Goal: Task Accomplishment & Management: Manage account settings

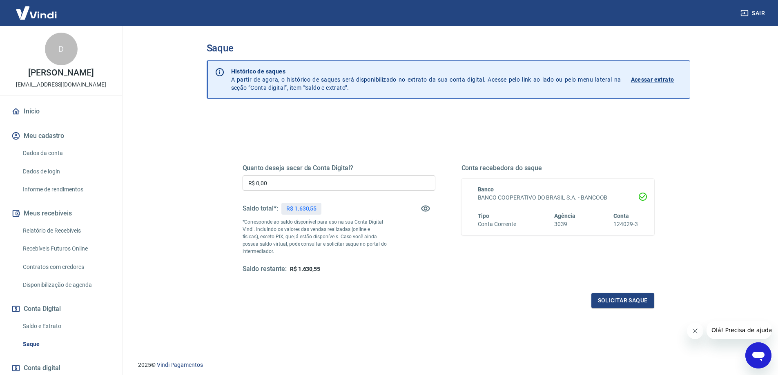
scroll to position [41, 0]
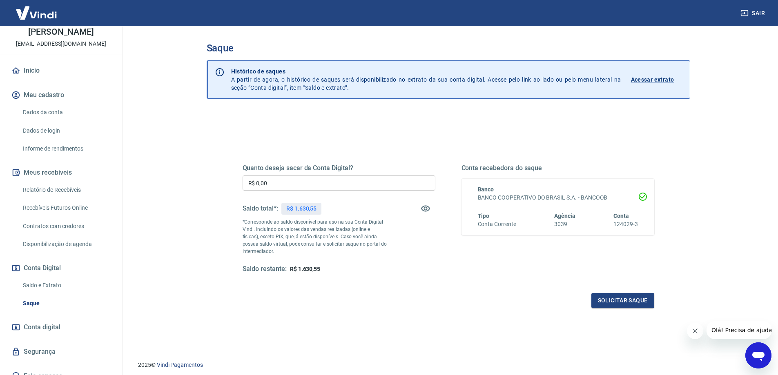
click at [51, 290] on link "Saldo e Extrato" at bounding box center [66, 285] width 93 height 17
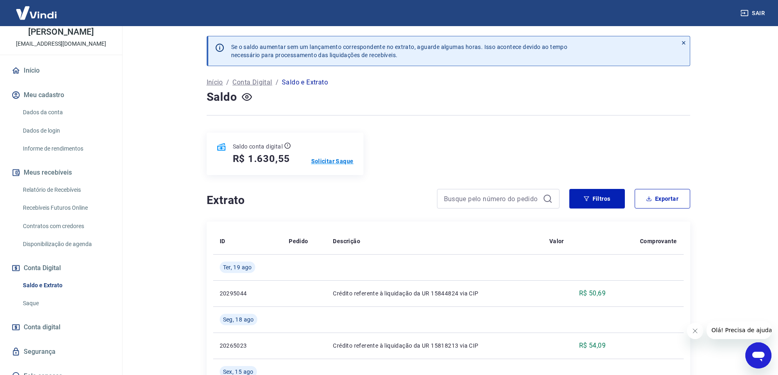
click at [334, 162] on p "Solicitar Saque" at bounding box center [332, 161] width 42 height 8
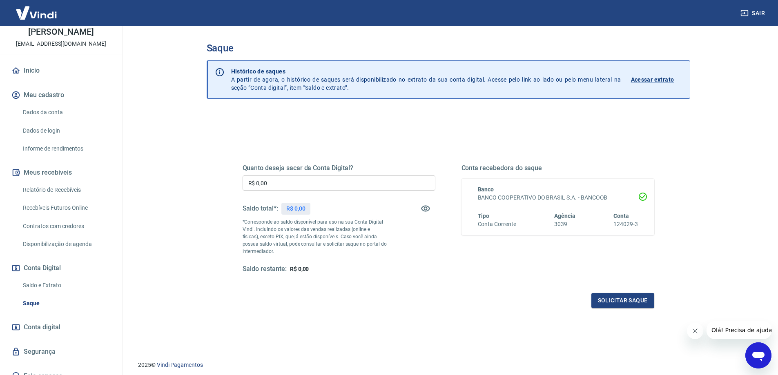
click at [340, 185] on input "R$ 0,00" at bounding box center [338, 183] width 193 height 15
type input "R$ 1.630,55"
click at [612, 295] on button "Solicitar saque" at bounding box center [622, 300] width 63 height 15
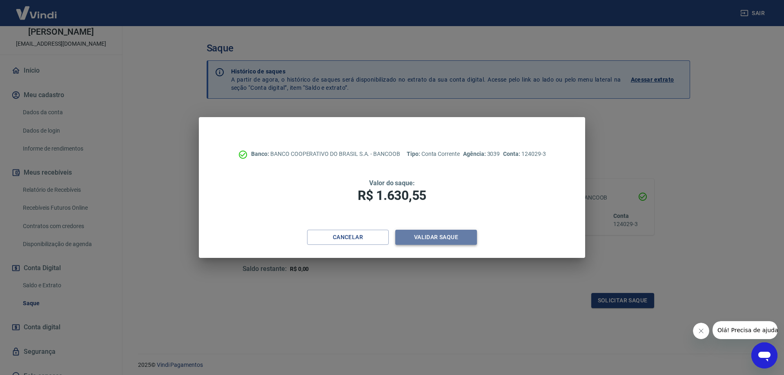
click at [423, 242] on button "Validar saque" at bounding box center [436, 237] width 82 height 15
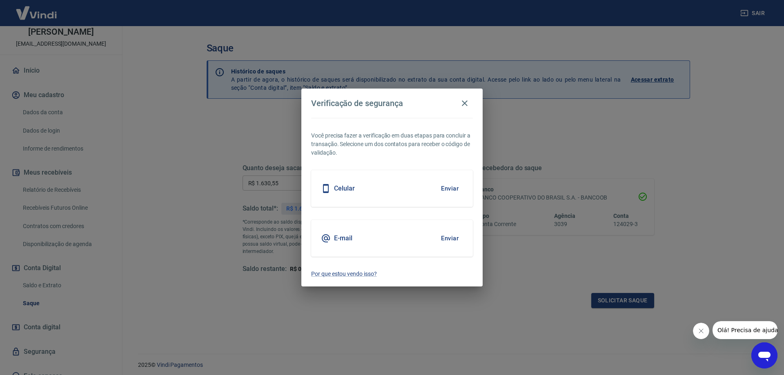
click at [450, 244] on button "Enviar" at bounding box center [449, 238] width 27 height 17
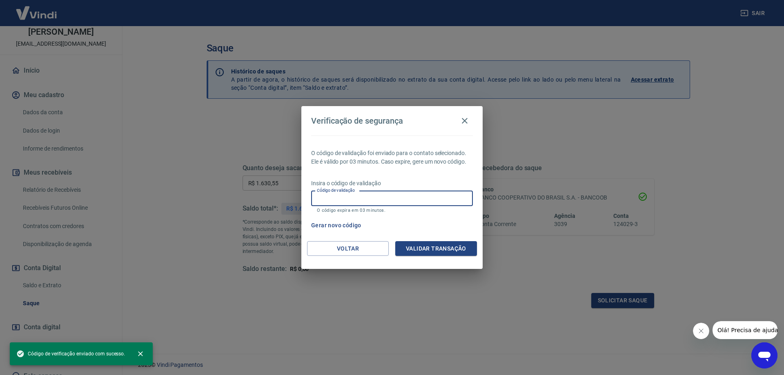
click at [375, 202] on input "Código de validação" at bounding box center [392, 198] width 162 height 15
paste input "396455"
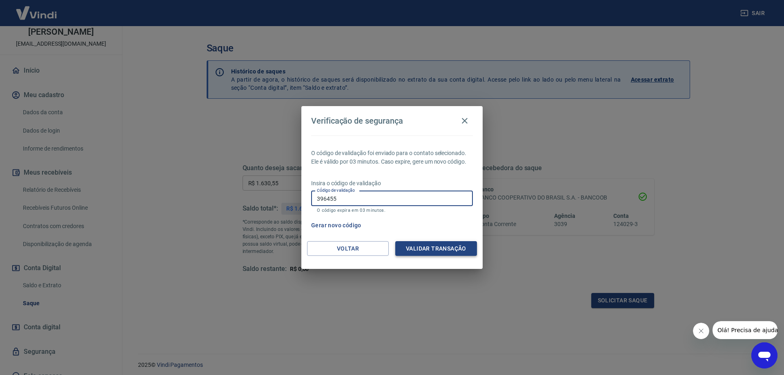
type input "396455"
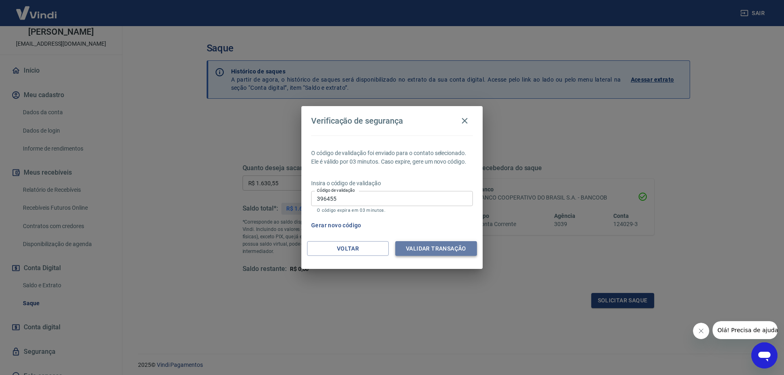
click at [431, 245] on button "Validar transação" at bounding box center [436, 248] width 82 height 15
